Goal: Task Accomplishment & Management: Manage account settings

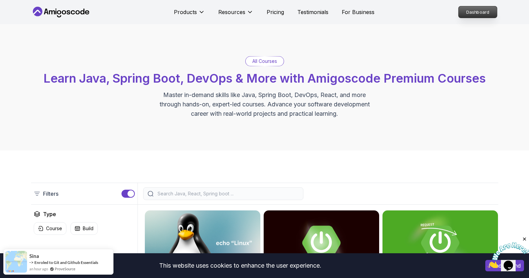
click at [484, 13] on p "Dashboard" at bounding box center [478, 11] width 38 height 11
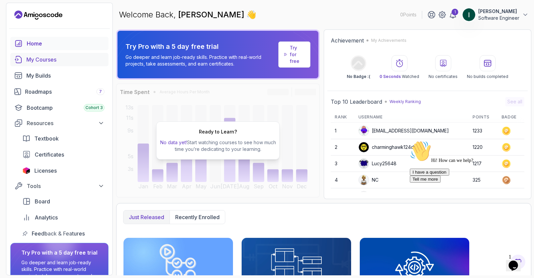
click at [40, 64] on link "My Courses" at bounding box center [59, 59] width 98 height 13
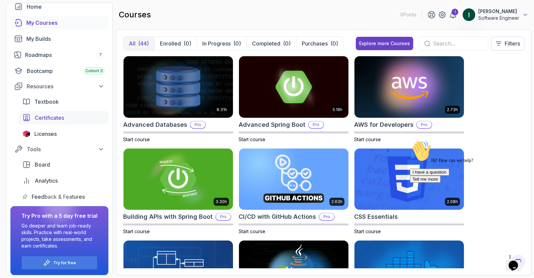
scroll to position [41, 0]
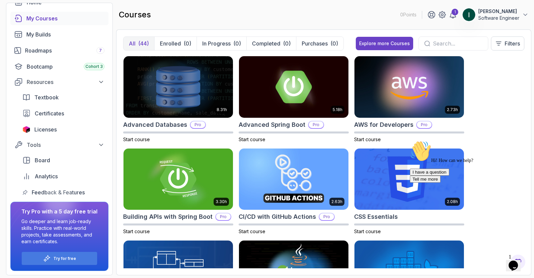
click at [517, 14] on p "Ibrahim salama" at bounding box center [499, 11] width 41 height 7
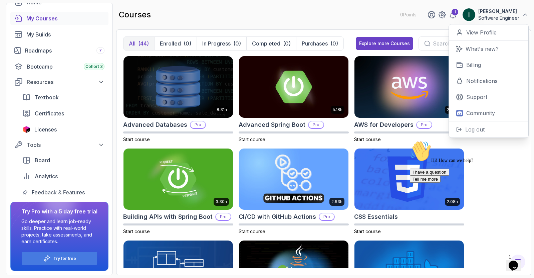
click at [506, 16] on p "Software Engineer" at bounding box center [499, 18] width 41 height 7
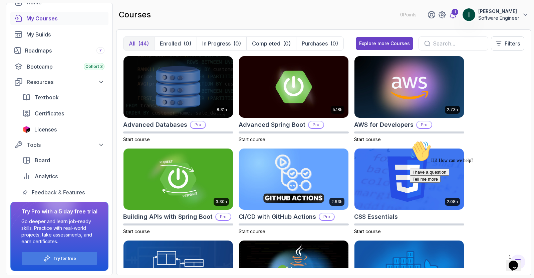
click at [454, 17] on icon at bounding box center [453, 14] width 6 height 7
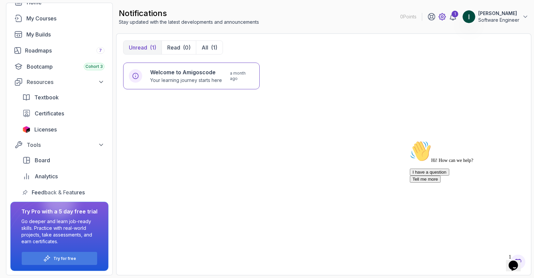
click at [442, 17] on icon at bounding box center [442, 17] width 2 height 2
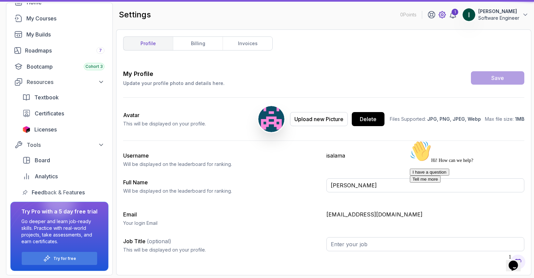
type input "Software Engineer"
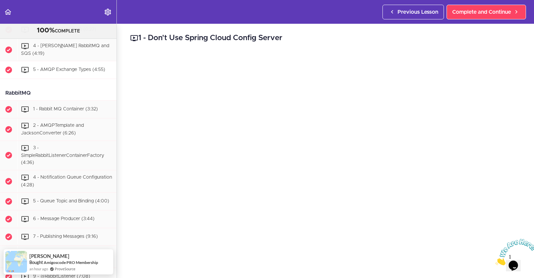
scroll to position [1292, 0]
click at [81, 100] on div "RabbitMQ" at bounding box center [58, 92] width 117 height 15
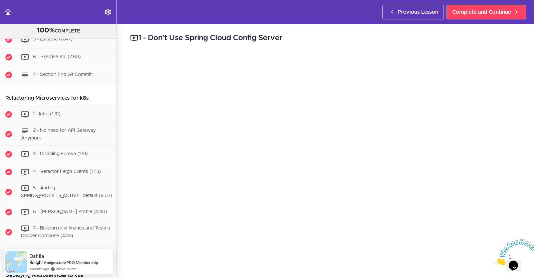
scroll to position [2361, 0]
